Goal: Navigation & Orientation: Find specific page/section

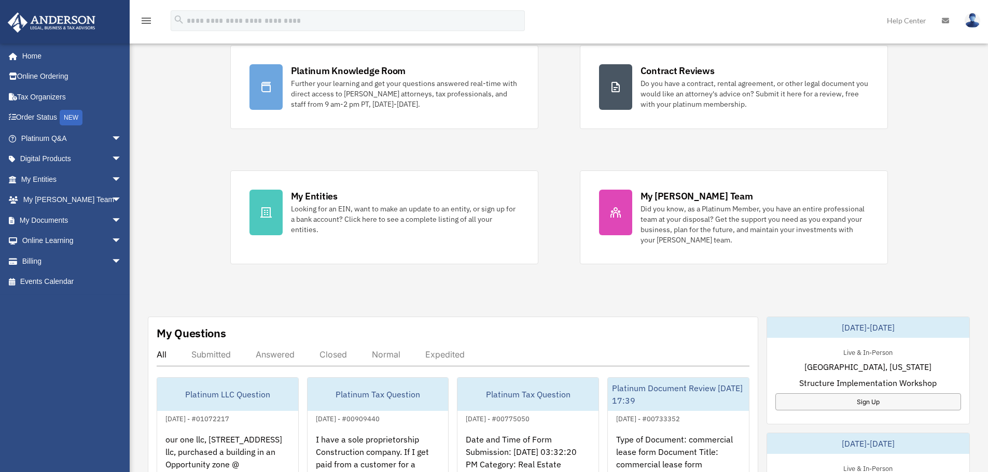
scroll to position [52, 0]
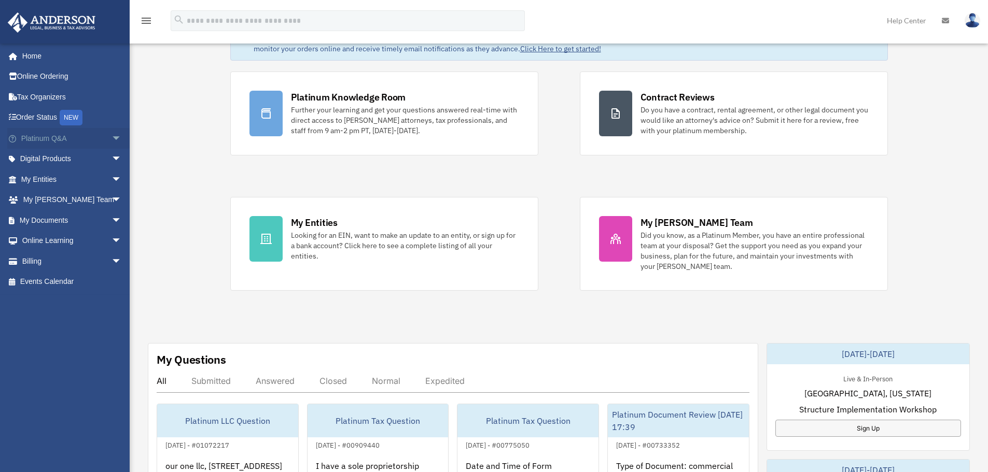
click at [112, 141] on span "arrow_drop_down" at bounding box center [122, 138] width 21 height 21
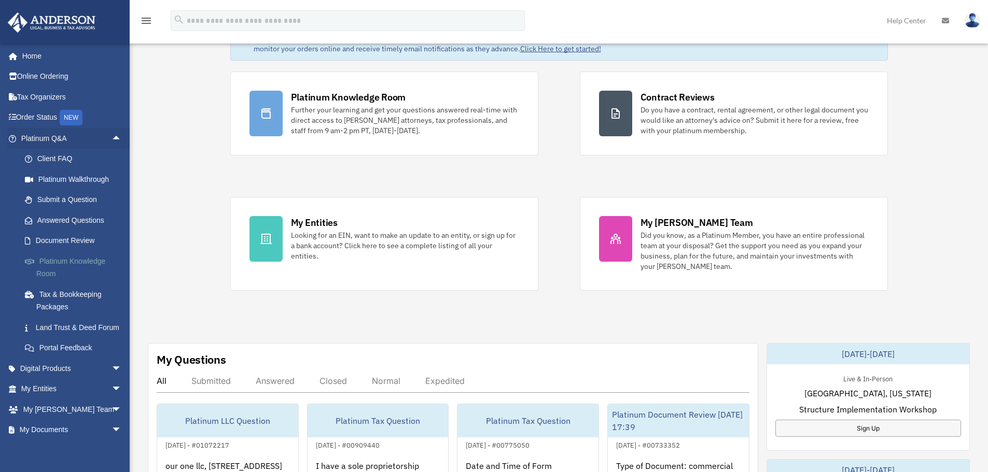
click at [57, 260] on link "Platinum Knowledge Room" at bounding box center [76, 267] width 123 height 33
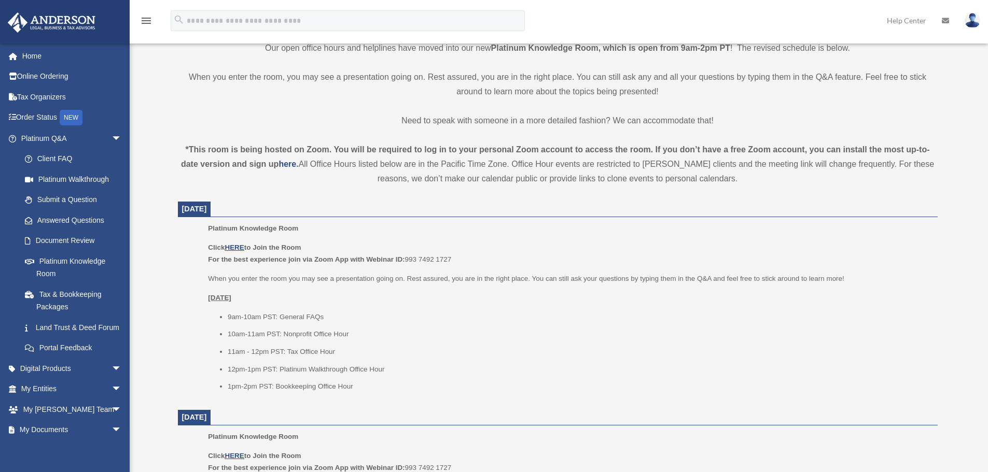
scroll to position [259, 0]
click at [237, 246] on u "HERE" at bounding box center [234, 247] width 19 height 8
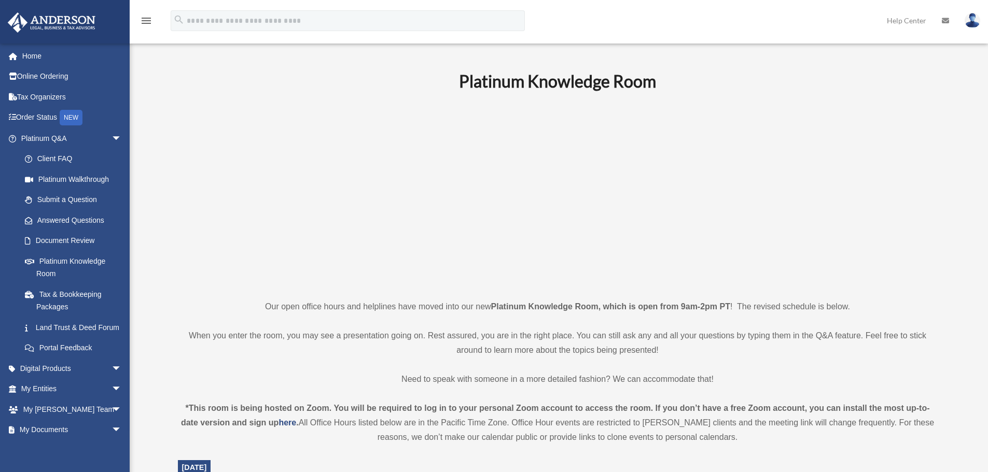
scroll to position [52, 0]
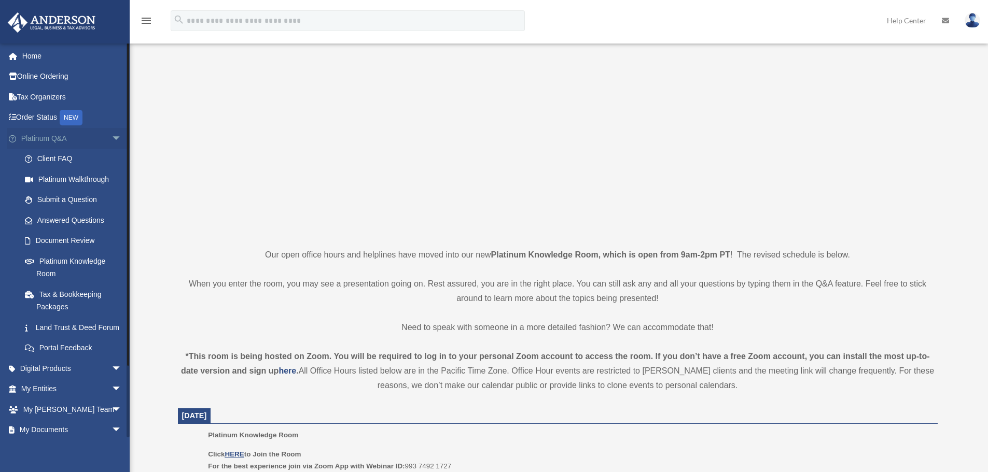
click at [112, 141] on span "arrow_drop_down" at bounding box center [122, 138] width 21 height 21
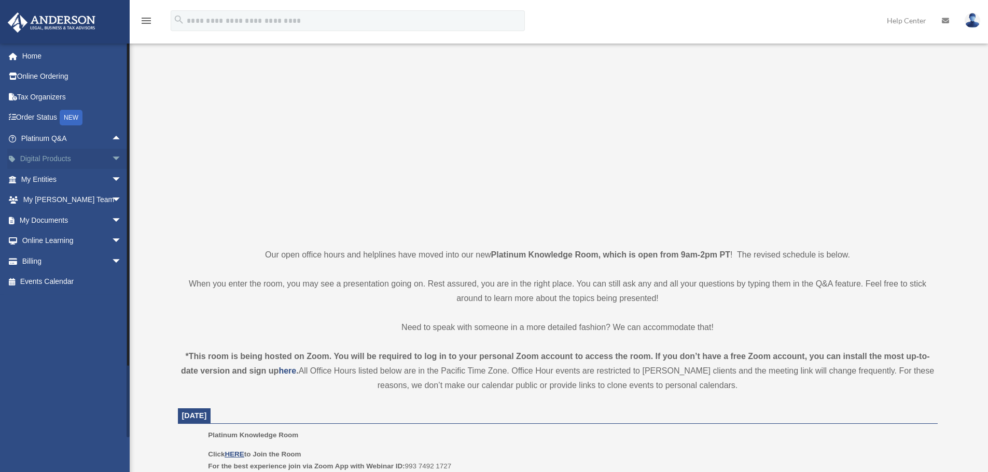
click at [112, 160] on span "arrow_drop_down" at bounding box center [122, 159] width 21 height 21
click at [117, 156] on span "arrow_drop_up" at bounding box center [122, 159] width 21 height 21
click at [112, 177] on span "arrow_drop_down" at bounding box center [122, 179] width 21 height 21
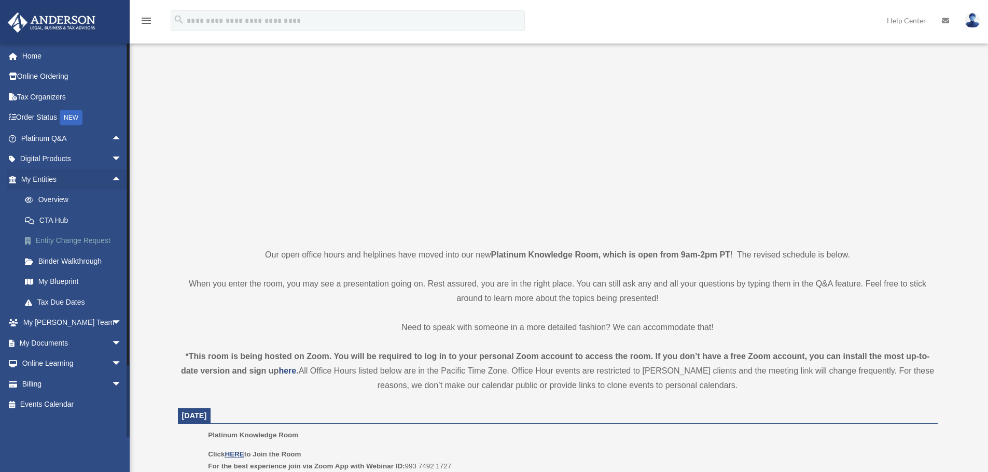
click at [52, 241] on link "Entity Change Request" at bounding box center [76, 241] width 123 height 21
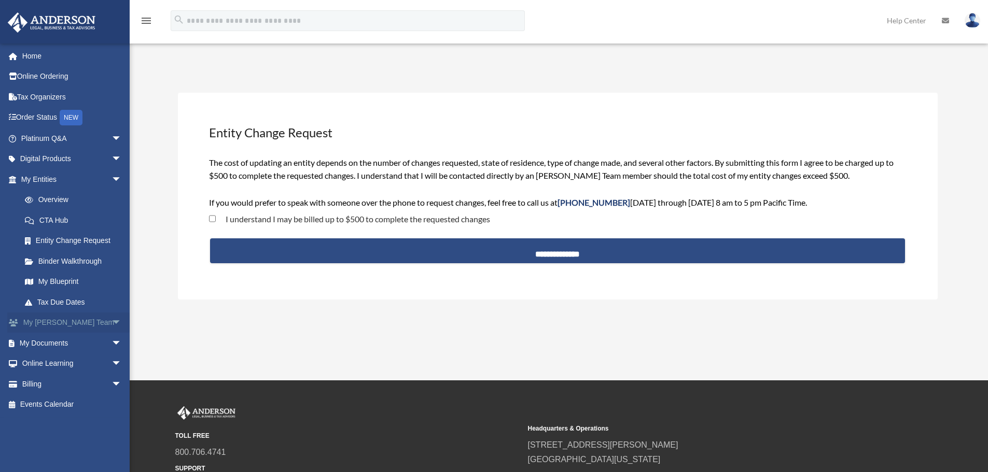
click at [112, 321] on span "arrow_drop_down" at bounding box center [122, 323] width 21 height 21
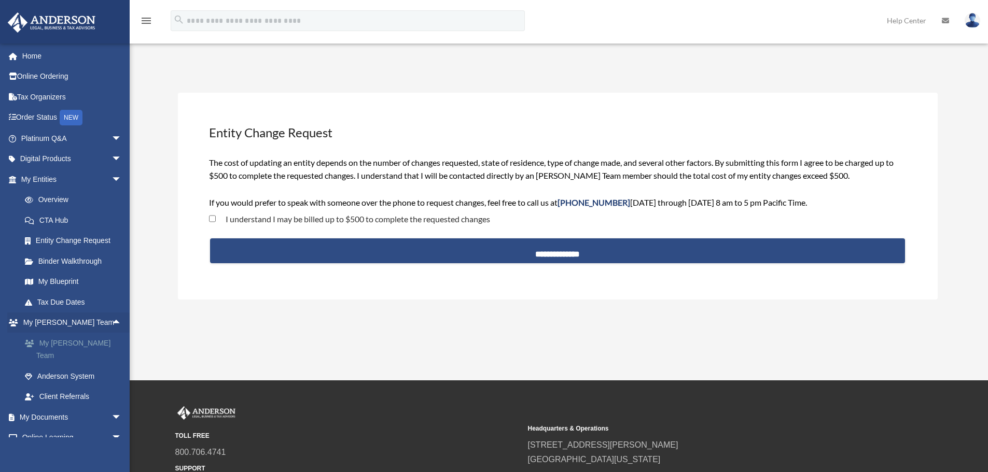
click at [54, 345] on link "My [PERSON_NAME] Team" at bounding box center [76, 349] width 123 height 33
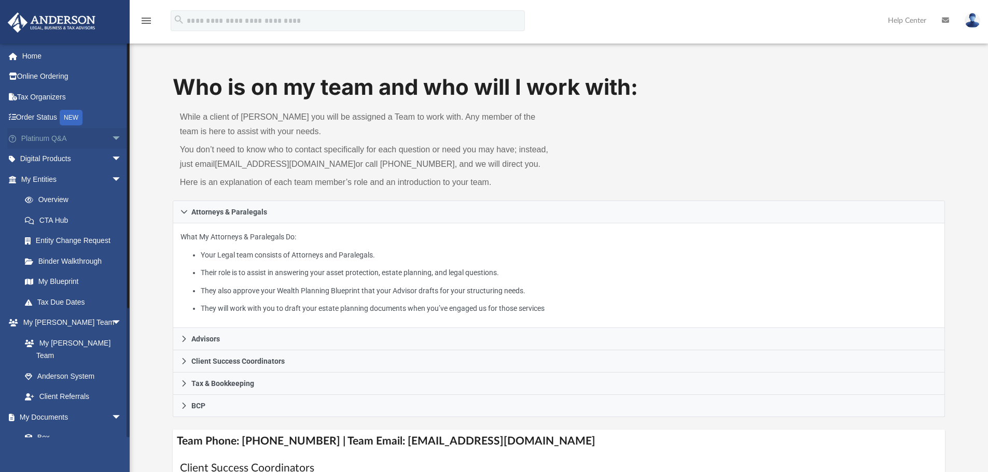
click at [112, 140] on span "arrow_drop_down" at bounding box center [122, 138] width 21 height 21
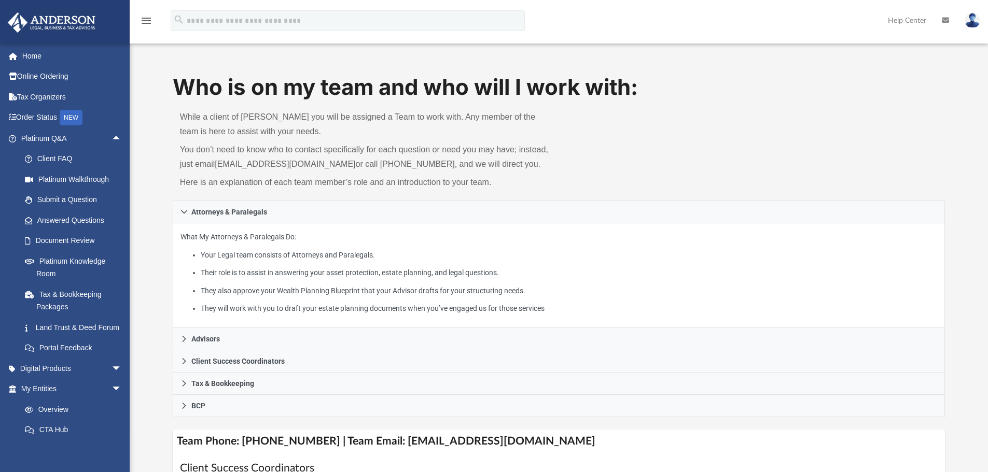
click at [969, 20] on img at bounding box center [973, 20] width 16 height 15
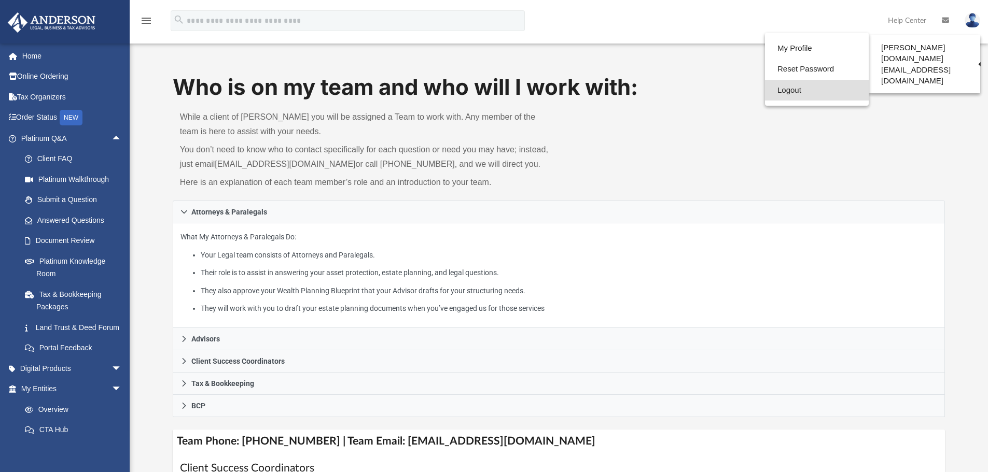
click at [772, 93] on link "Logout" at bounding box center [817, 90] width 104 height 21
